Goal: Transaction & Acquisition: Purchase product/service

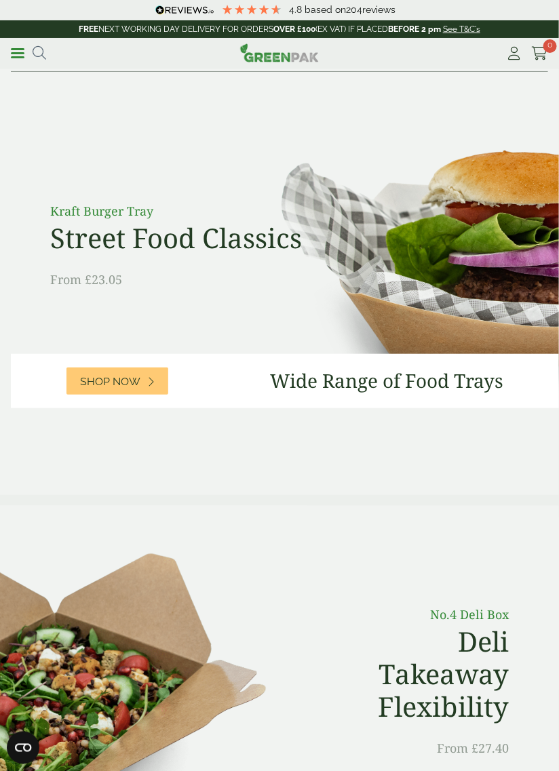
click at [24, 56] on link "Menu" at bounding box center [18, 52] width 14 height 14
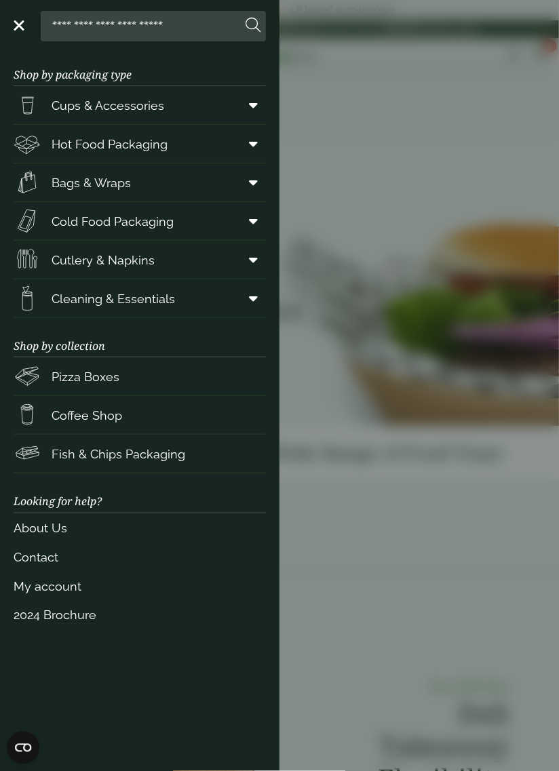
click at [157, 107] on span "Cups & Accessories" at bounding box center [108, 105] width 113 height 18
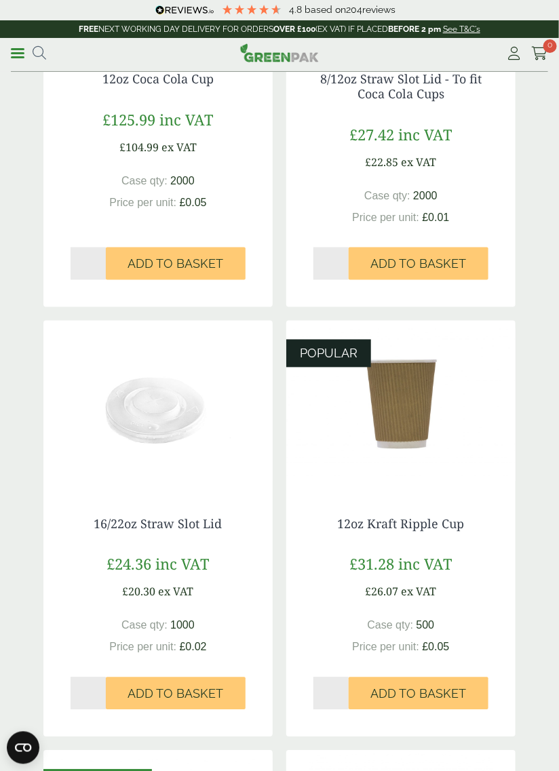
scroll to position [343, 0]
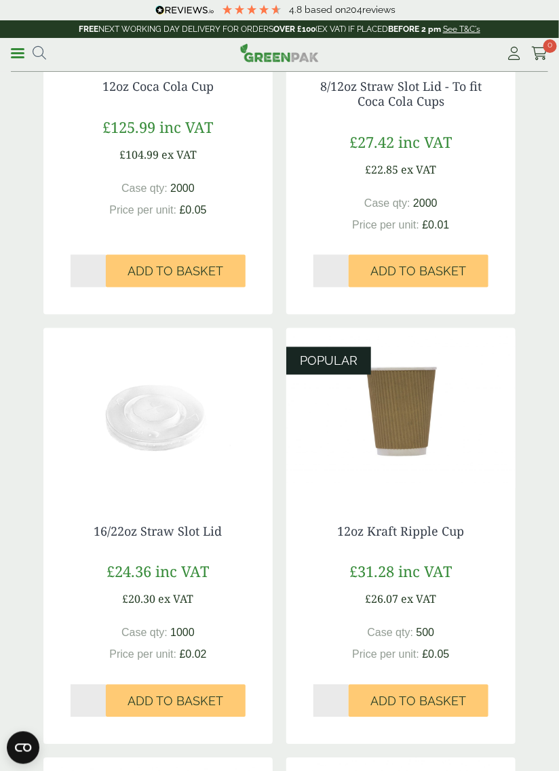
click at [407, 423] on img at bounding box center [400, 412] width 229 height 169
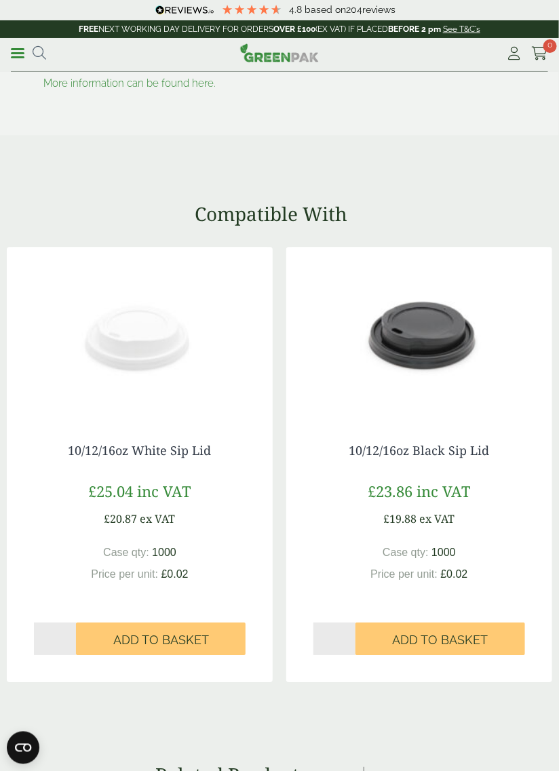
scroll to position [1840, 0]
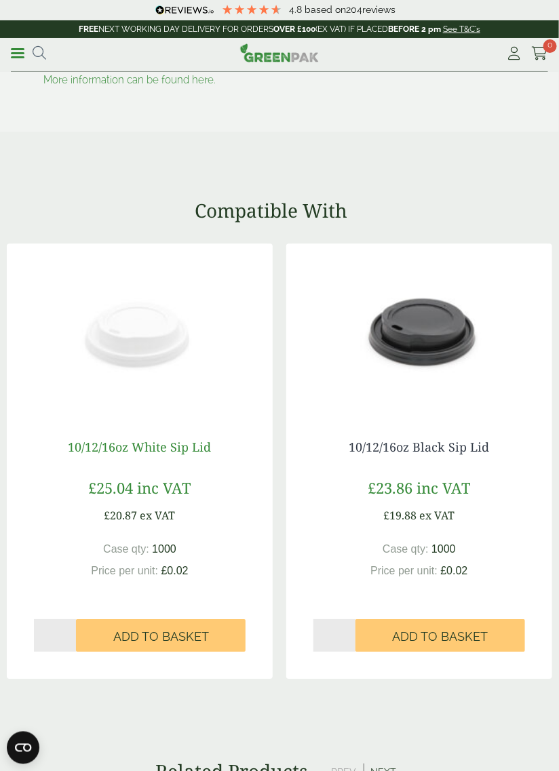
click at [130, 439] on link "10/12/16oz White Sip Lid" at bounding box center [139, 447] width 143 height 16
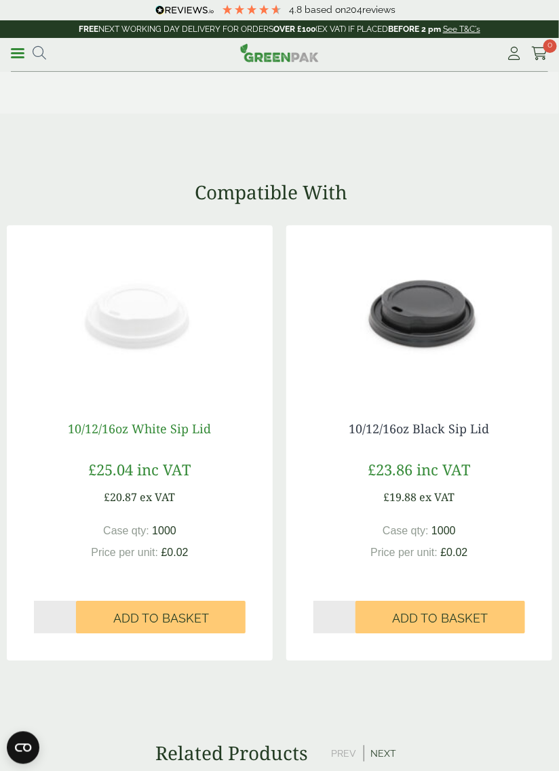
scroll to position [1883, 0]
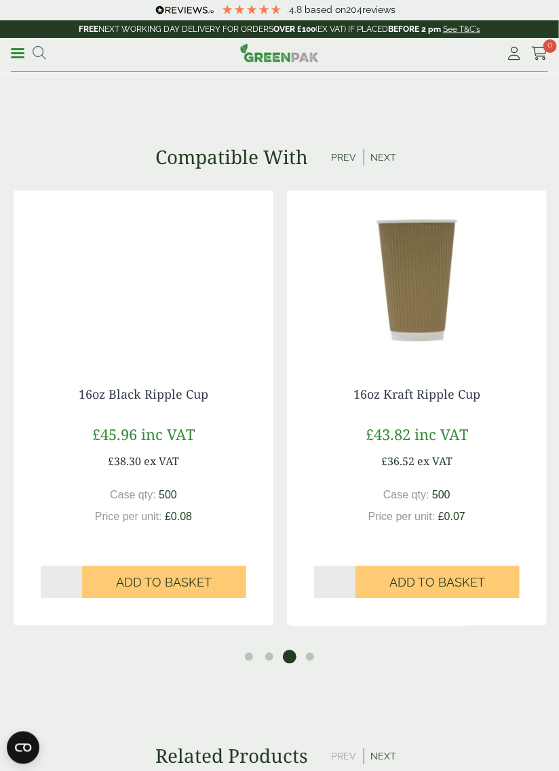
scroll to position [1310, 0]
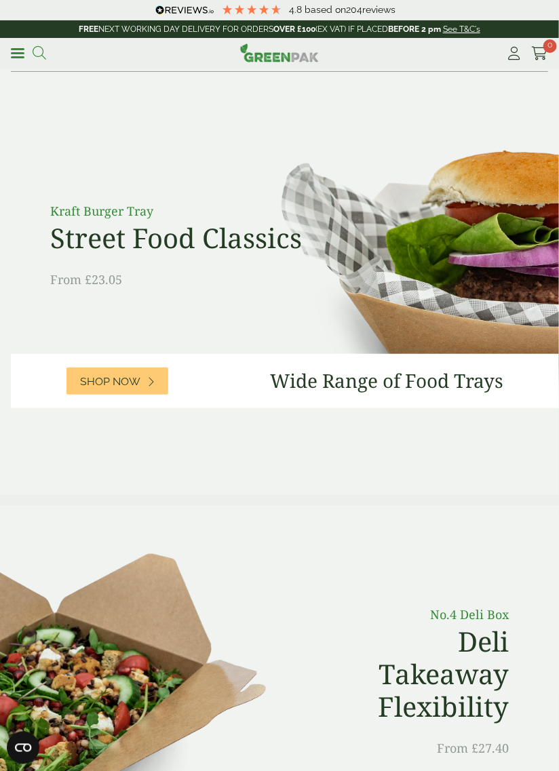
click at [43, 52] on icon at bounding box center [40, 53] width 14 height 14
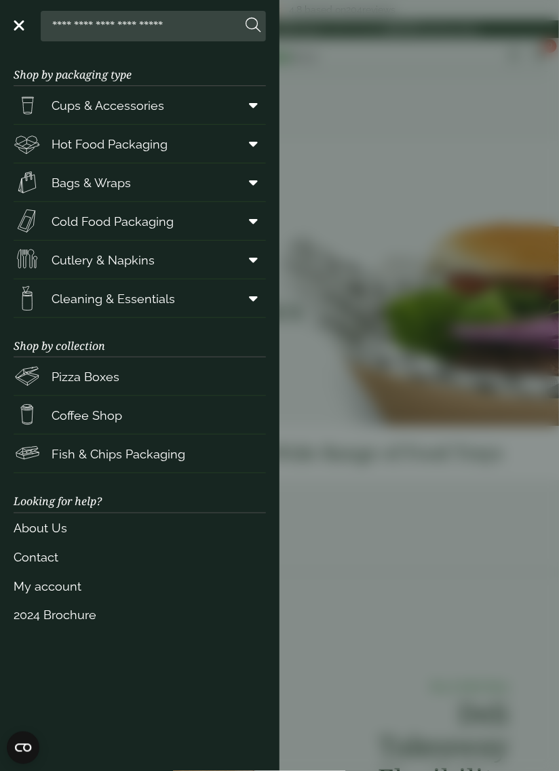
click at [83, 414] on span "Coffee Shop" at bounding box center [87, 415] width 71 height 18
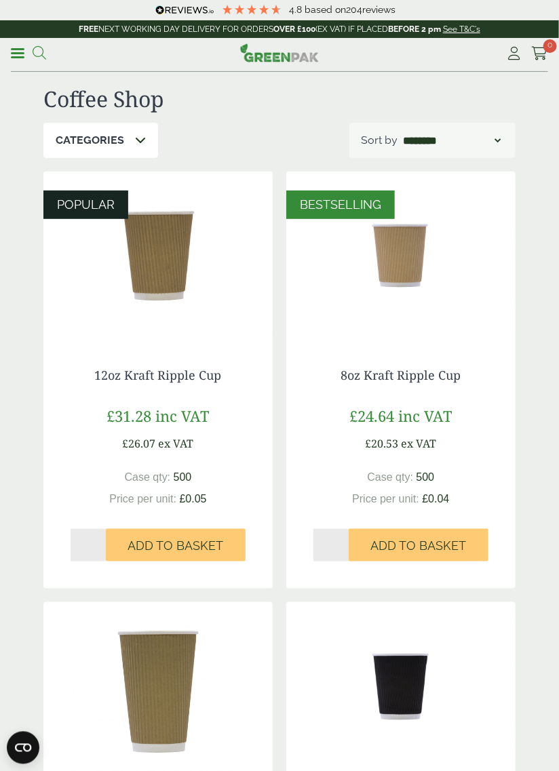
click at [35, 48] on icon at bounding box center [40, 53] width 14 height 14
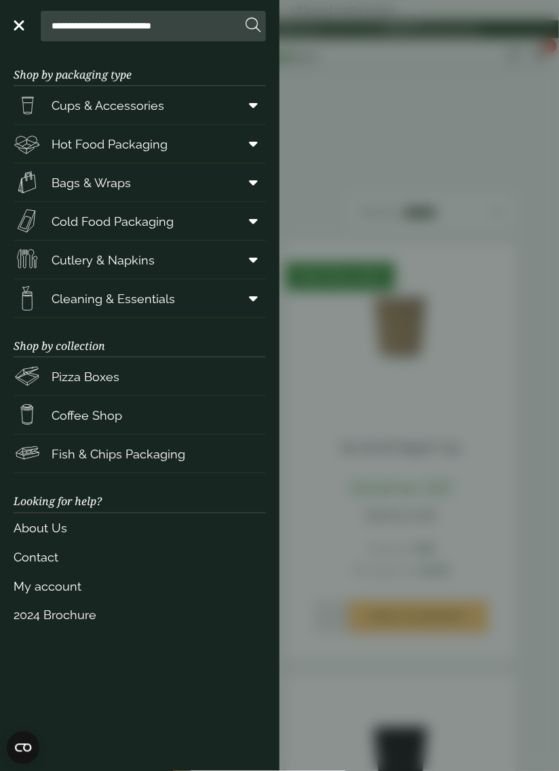
type input "**********"
click at [245, 17] on button at bounding box center [252, 26] width 15 height 18
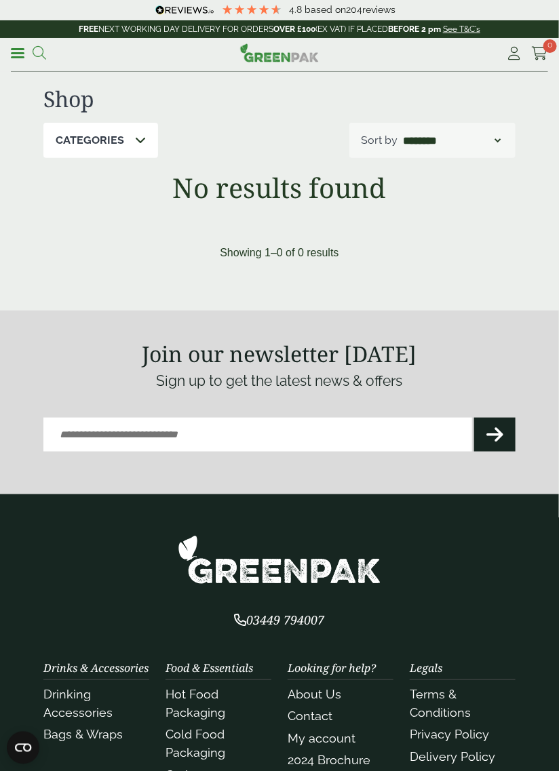
click at [42, 46] on icon at bounding box center [40, 53] width 14 height 14
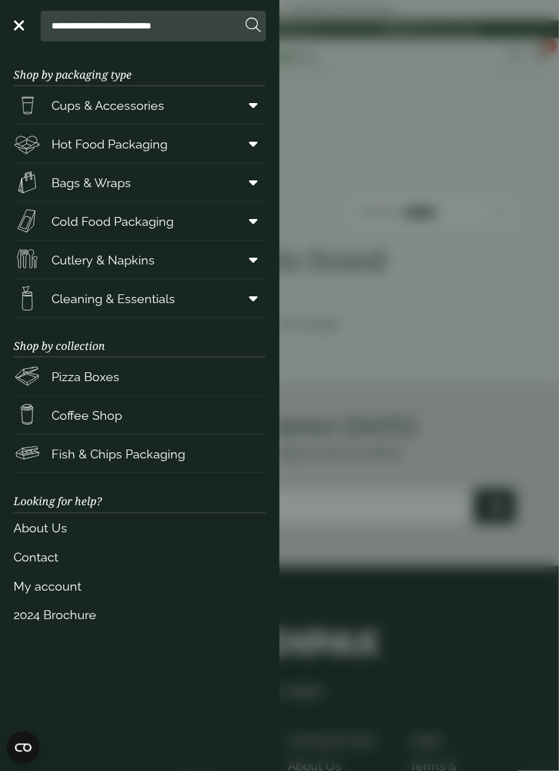
click at [201, 27] on input "**********" at bounding box center [143, 26] width 195 height 28
type input "**********"
click at [245, 17] on button at bounding box center [252, 26] width 15 height 18
